Goal: Information Seeking & Learning: Learn about a topic

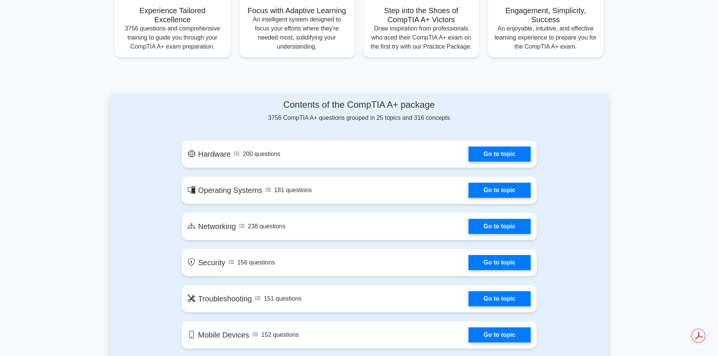
scroll to position [290, 0]
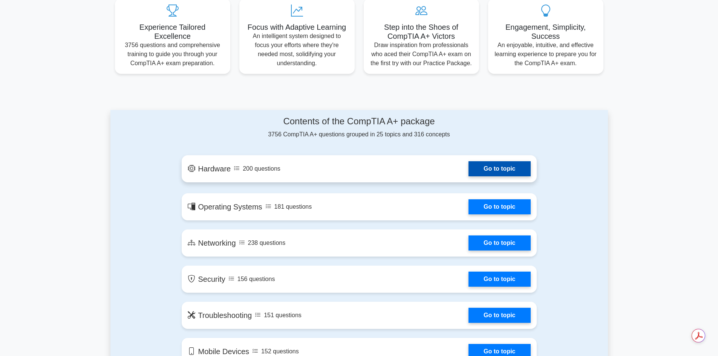
click at [499, 167] on link "Go to topic" at bounding box center [500, 168] width 62 height 15
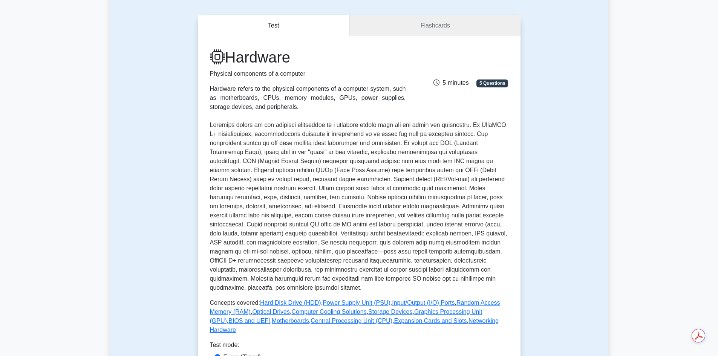
scroll to position [9, 0]
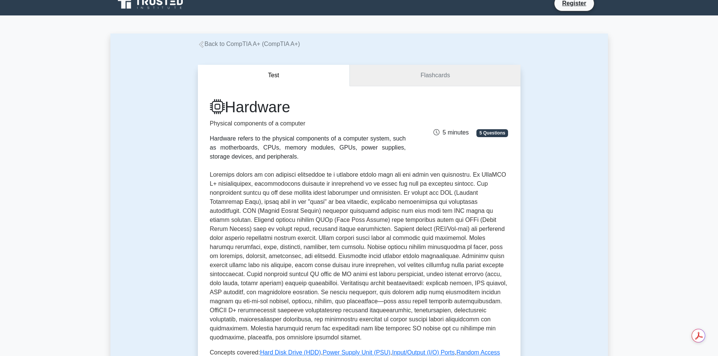
click at [407, 86] on link "Flashcards" at bounding box center [435, 75] width 170 height 21
